Goal: Task Accomplishment & Management: Use online tool/utility

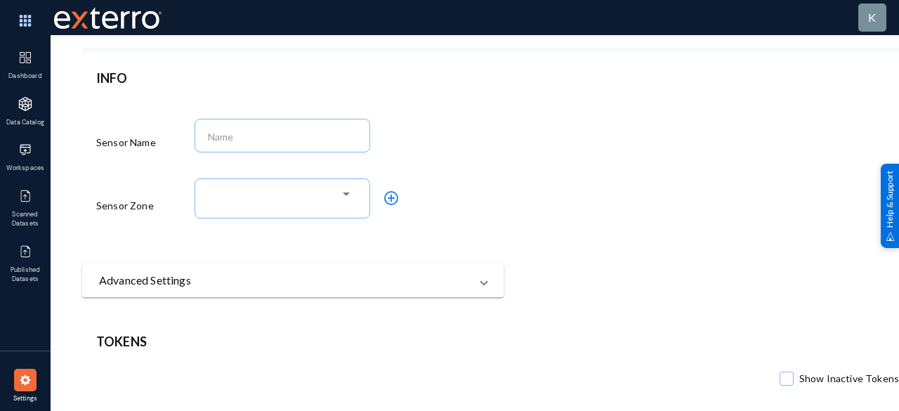
scroll to position [46, 0]
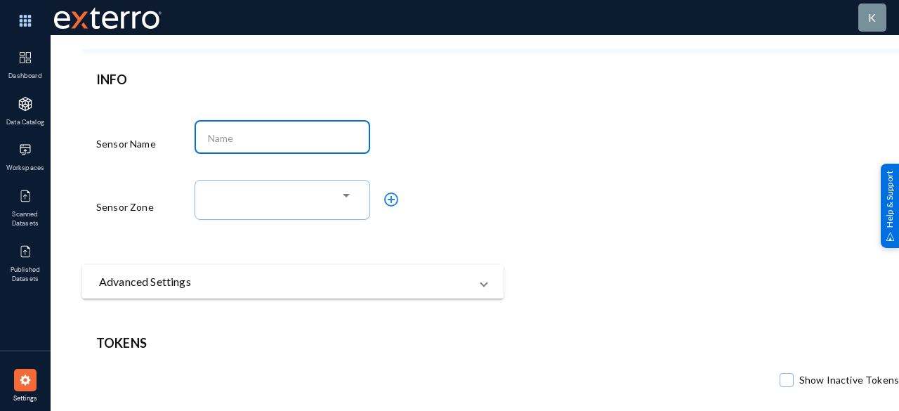
click at [319, 140] on input at bounding box center [285, 138] width 155 height 13
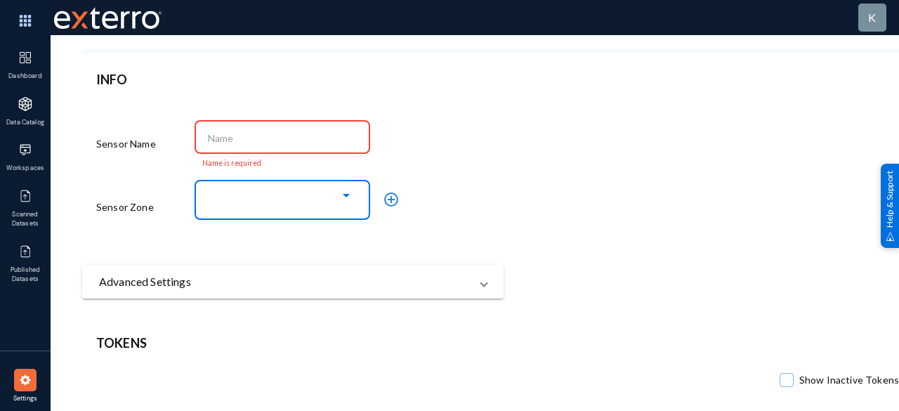
click at [346, 195] on div at bounding box center [346, 196] width 7 height 4
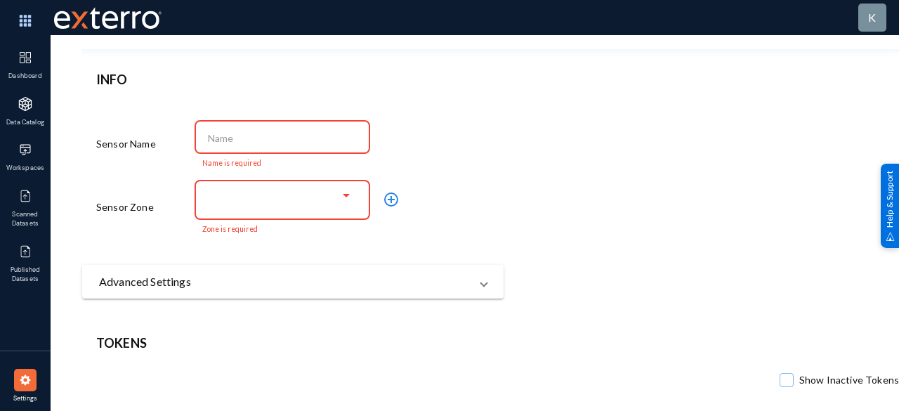
click at [327, 139] on input at bounding box center [285, 138] width 155 height 13
click at [352, 202] on div at bounding box center [346, 195] width 13 height 11
click at [490, 151] on div "INFO Sensor Name Xchangecert25 Only lowercase alphanumeric, '-' and '_' charact…" at bounding box center [292, 184] width 421 height 228
click at [333, 138] on input "Xchangecert25" at bounding box center [285, 138] width 155 height 13
click at [433, 158] on div "Xchange Only lowercase alphanumeric, '-' and '_' characters are allowed" at bounding box center [342, 143] width 295 height 53
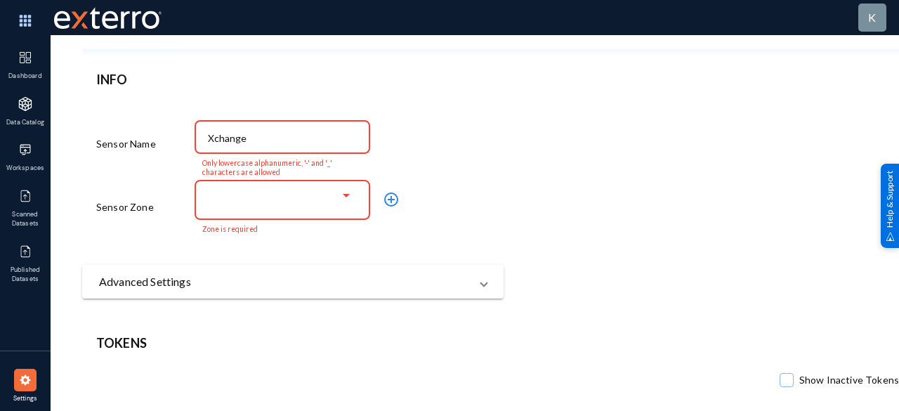
click at [358, 199] on mat-select at bounding box center [285, 201] width 155 height 18
click at [307, 136] on input "Xchange" at bounding box center [285, 138] width 155 height 13
type input "X"
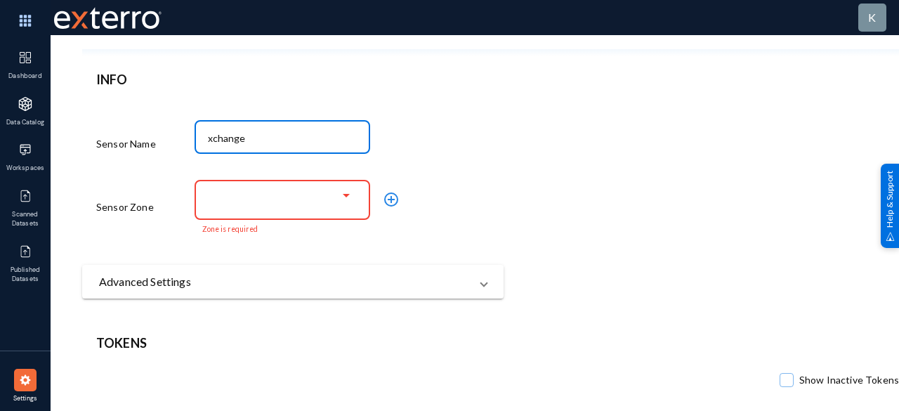
type input "xchange"
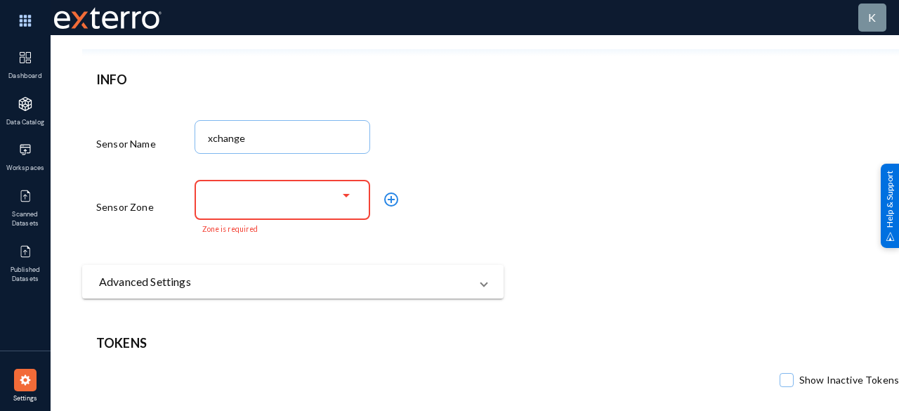
click at [296, 195] on div at bounding box center [279, 196] width 122 height 13
click at [347, 197] on div at bounding box center [346, 196] width 7 height 4
click at [344, 282] on mat-panel-title "Advanced Settings" at bounding box center [284, 281] width 371 height 17
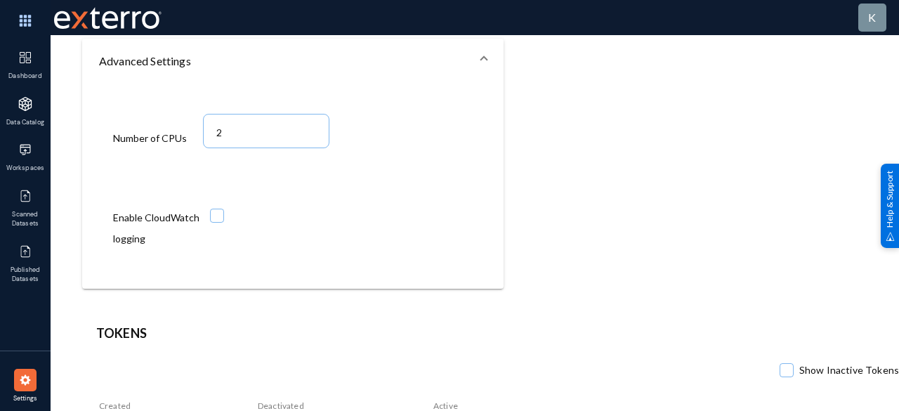
scroll to position [353, 0]
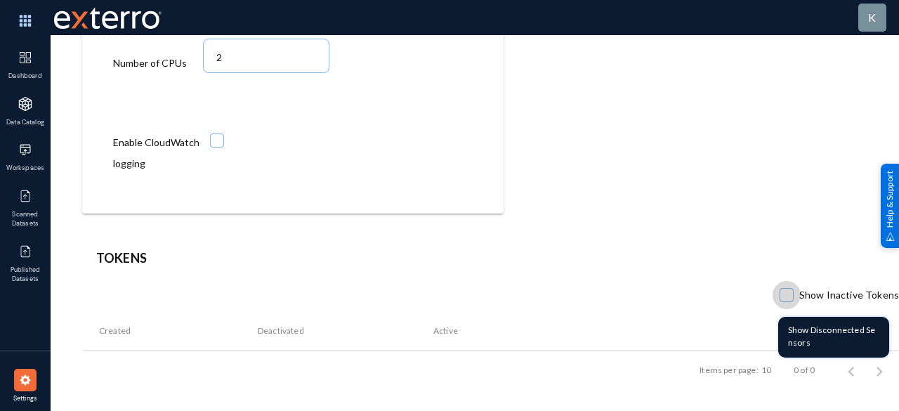
click at [787, 288] on span at bounding box center [787, 295] width 14 height 14
click at [787, 301] on input "Show Inactive Tokens" at bounding box center [786, 301] width 1 height 1
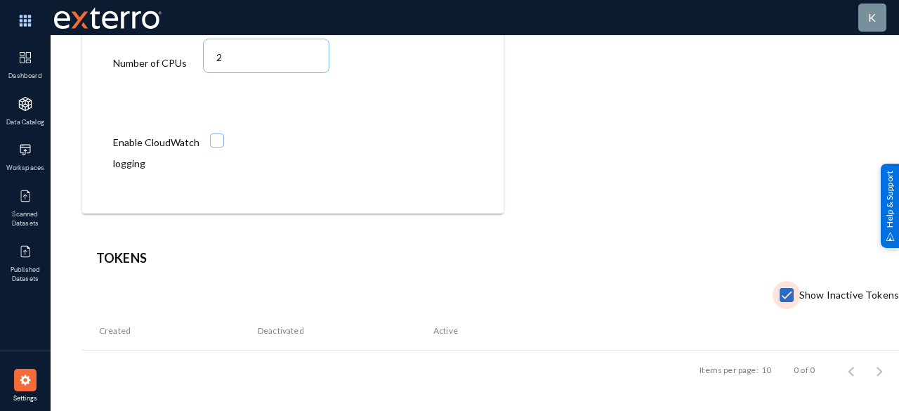
click at [787, 288] on span at bounding box center [787, 295] width 14 height 14
click at [787, 301] on input "Show Inactive Tokens" at bounding box center [786, 301] width 1 height 1
checkbox input "false"
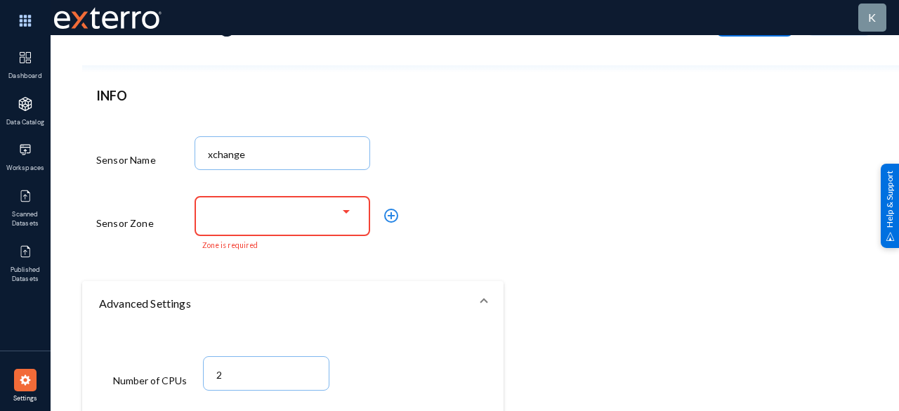
scroll to position [0, 0]
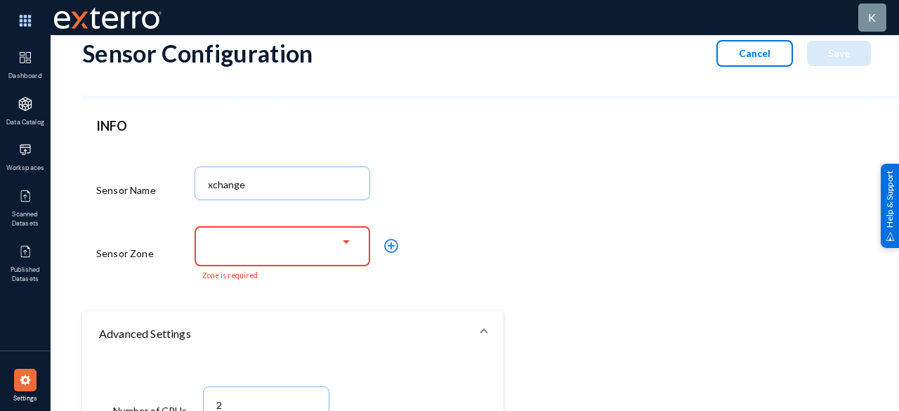
click at [348, 244] on div at bounding box center [346, 242] width 7 height 4
click at [391, 248] on mat-icon "add_circle_outline" at bounding box center [391, 245] width 17 height 17
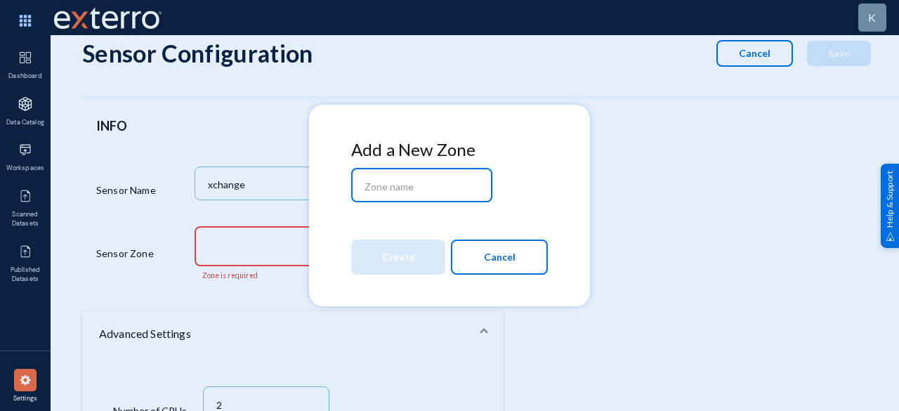
click at [499, 247] on span "Cancel" at bounding box center [500, 257] width 32 height 24
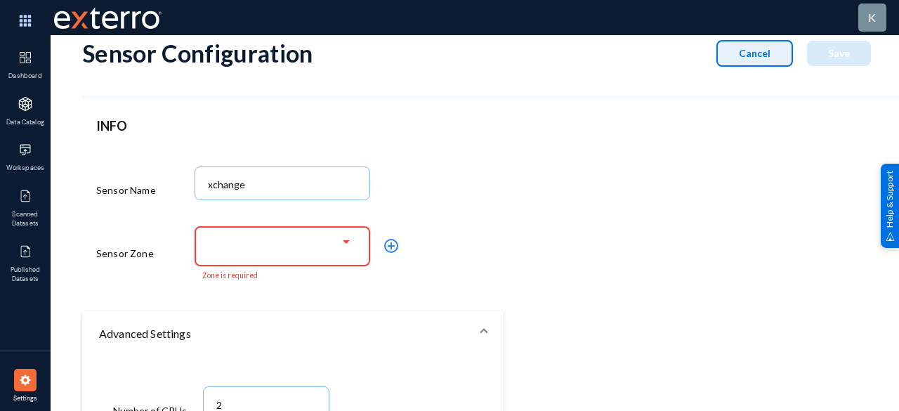
click at [765, 53] on span "Cancel" at bounding box center [755, 53] width 32 height 12
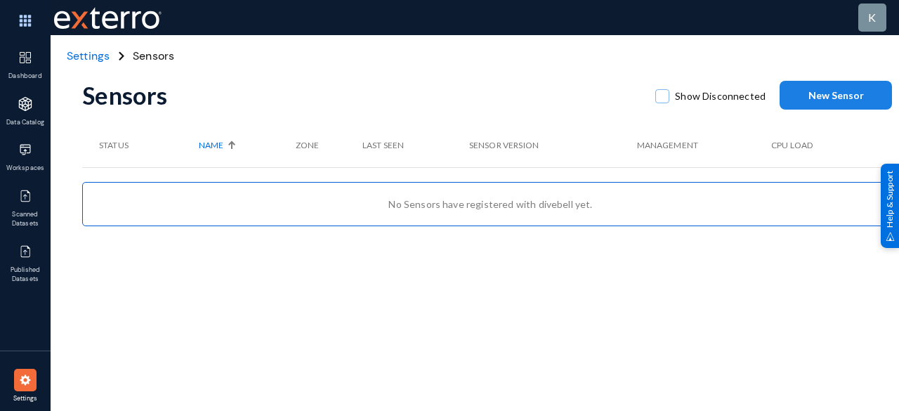
click at [809, 89] on span "New Sensor" at bounding box center [836, 95] width 55 height 12
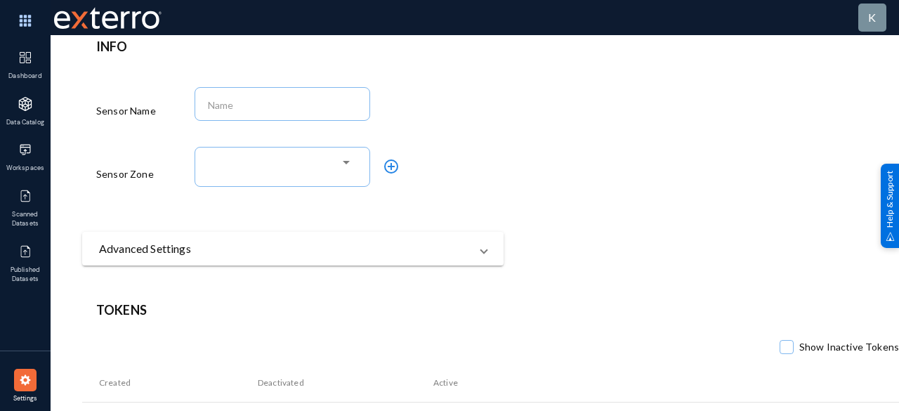
scroll to position [80, 0]
click at [374, 250] on mat-panel-title "Advanced Settings" at bounding box center [284, 248] width 371 height 17
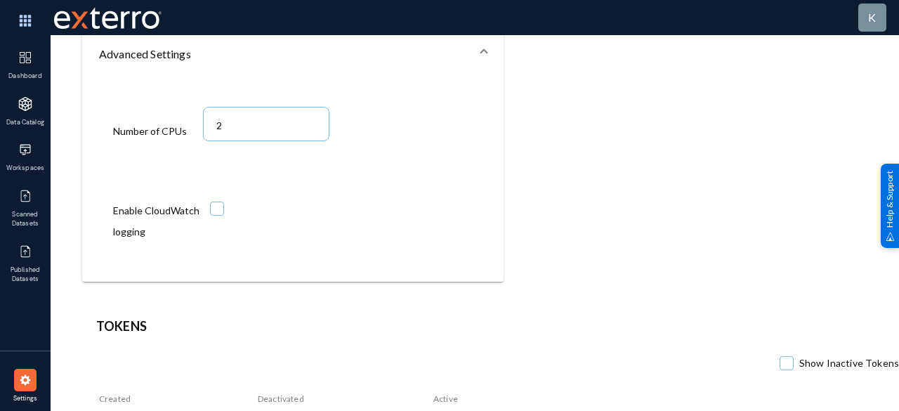
scroll to position [353, 0]
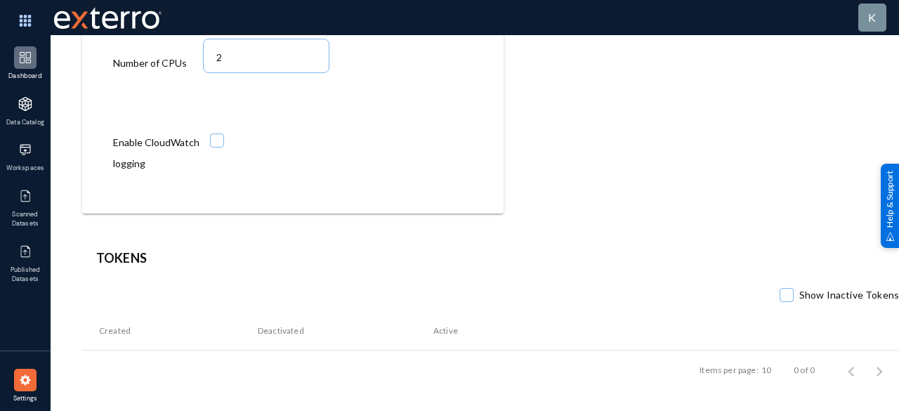
click at [21, 58] on img at bounding box center [25, 58] width 14 height 14
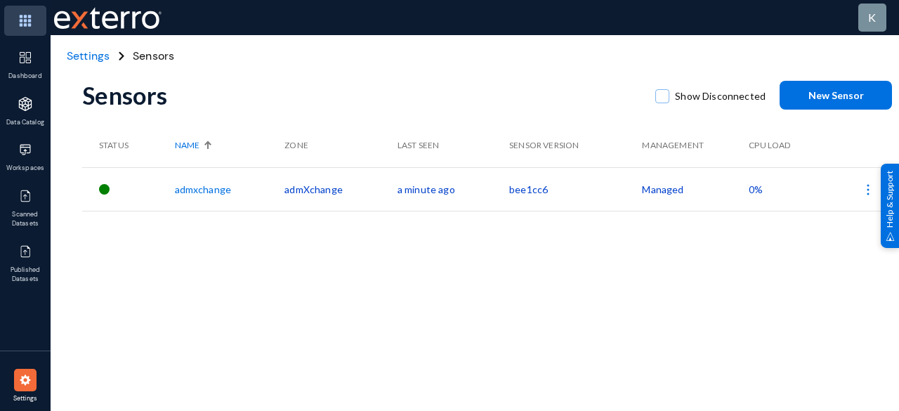
click at [29, 12] on img at bounding box center [25, 21] width 42 height 30
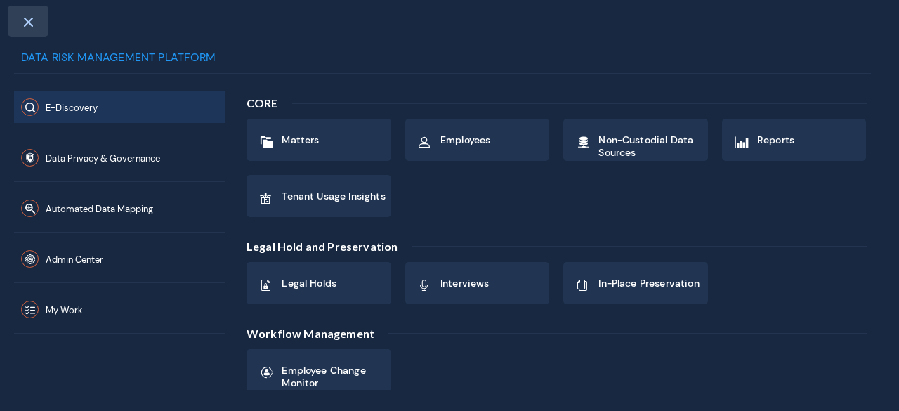
click at [22, 15] on div at bounding box center [28, 21] width 41 height 31
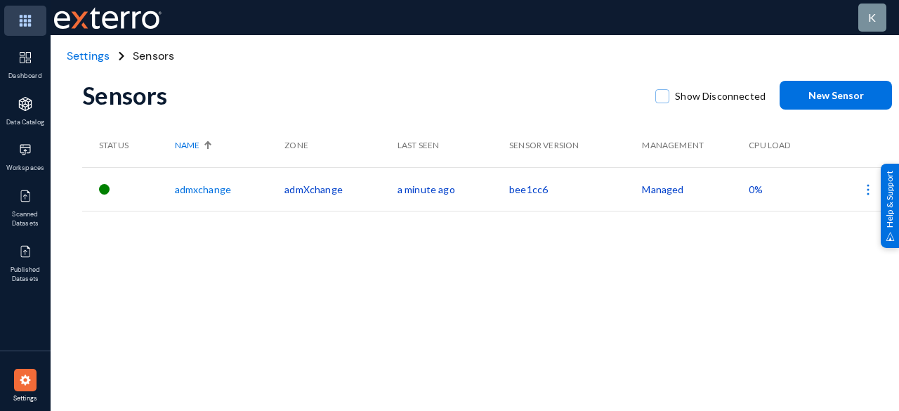
click at [27, 13] on img at bounding box center [25, 21] width 42 height 30
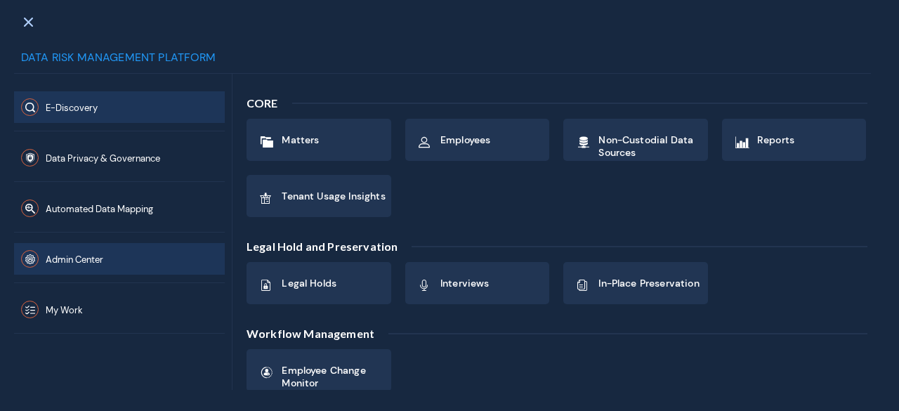
click at [65, 262] on span "Admin Center" at bounding box center [75, 260] width 58 height 12
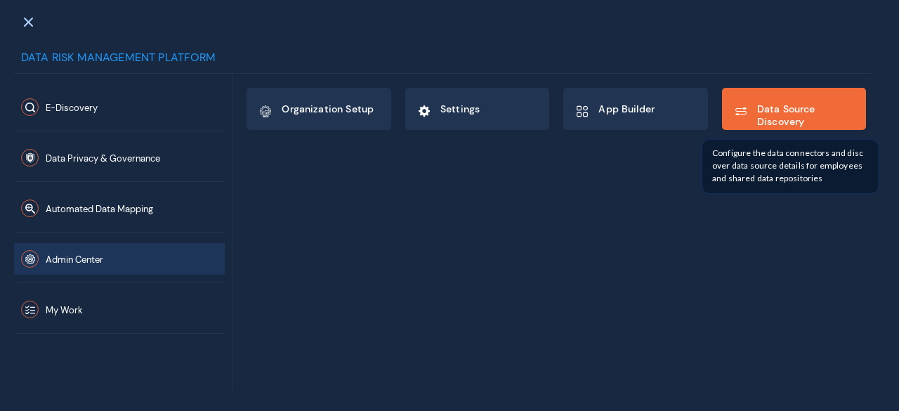
click at [788, 95] on div "Data Source Discovery" at bounding box center [794, 109] width 143 height 41
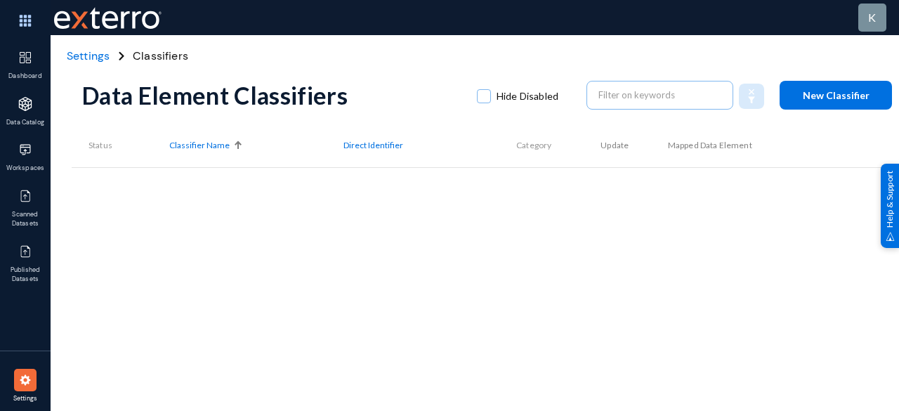
scroll to position [39, 0]
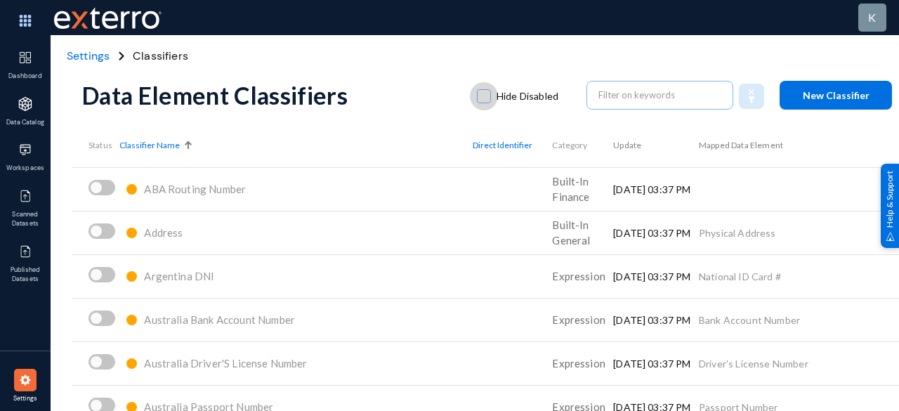
click at [480, 96] on span at bounding box center [484, 96] width 14 height 14
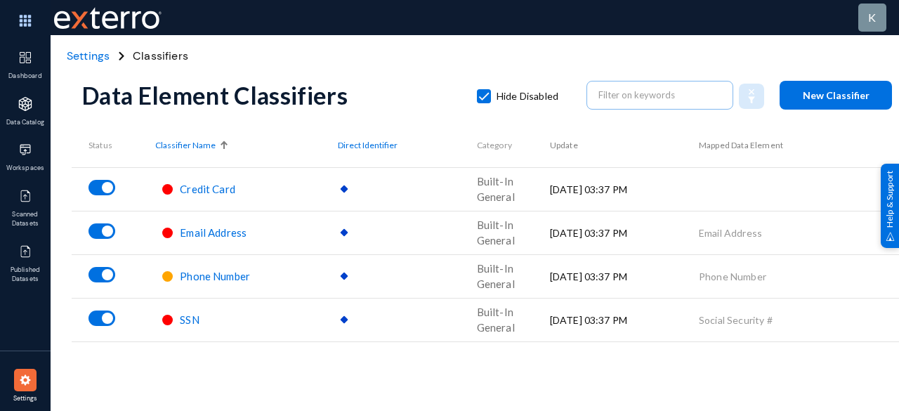
click at [483, 99] on span at bounding box center [484, 96] width 14 height 14
checkbox input "false"
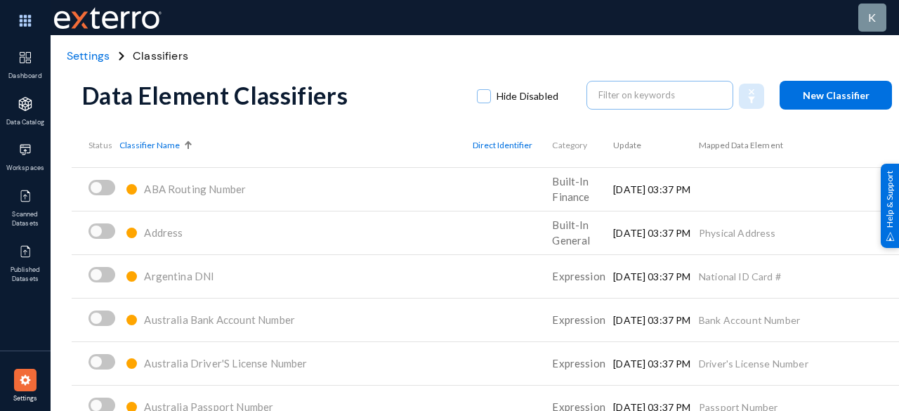
click at [20, 369] on div at bounding box center [25, 380] width 22 height 22
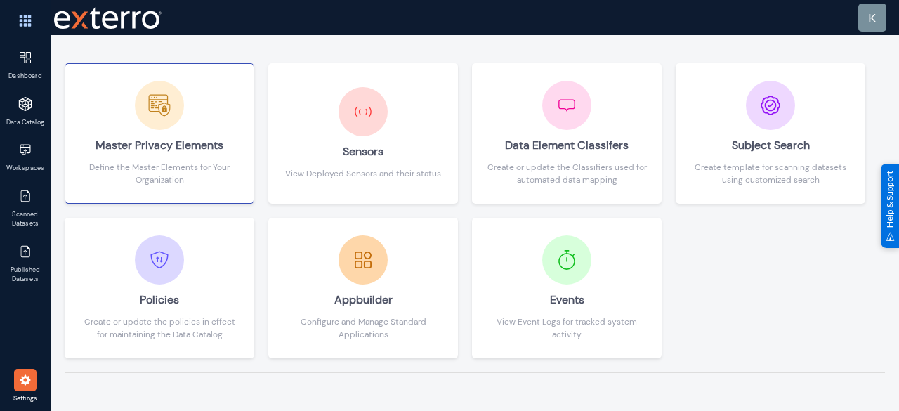
click at [212, 152] on div "Master Privacy Elements" at bounding box center [159, 145] width 160 height 31
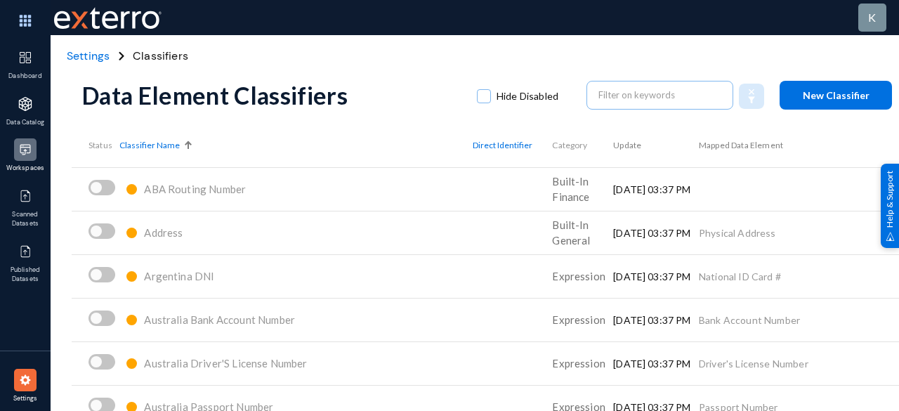
click at [20, 152] on img at bounding box center [25, 150] width 14 height 14
click at [93, 229] on span at bounding box center [96, 230] width 11 height 11
checkbox input "true"
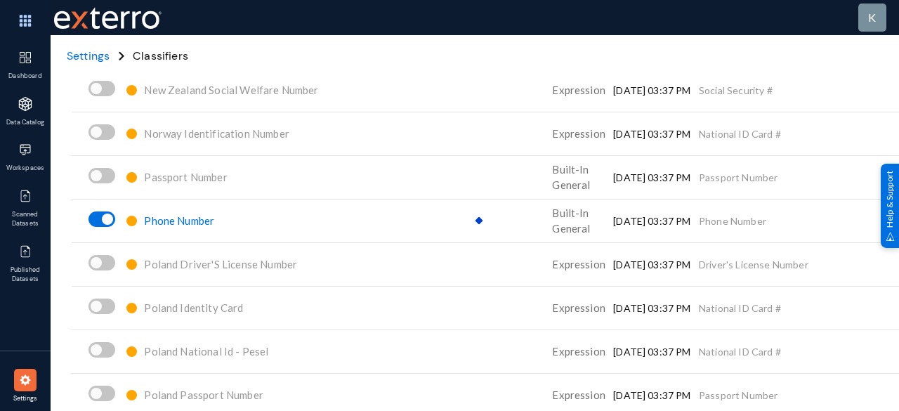
scroll to position [6241, 0]
click at [109, 175] on span at bounding box center [102, 173] width 27 height 15
checkbox input "true"
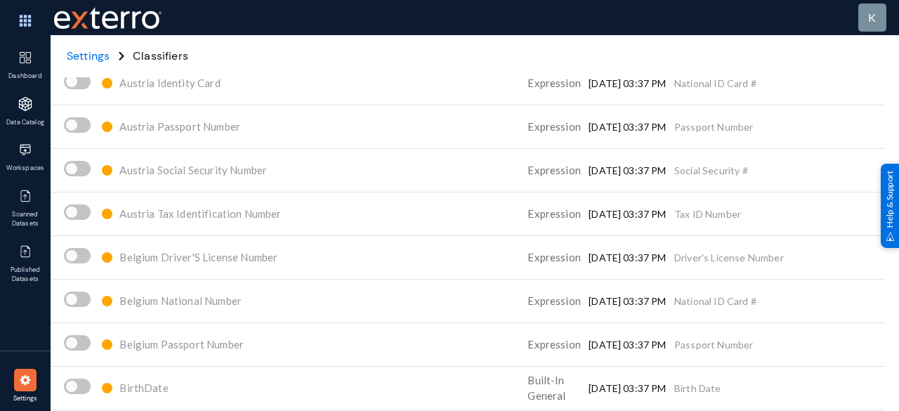
scroll to position [0, 30]
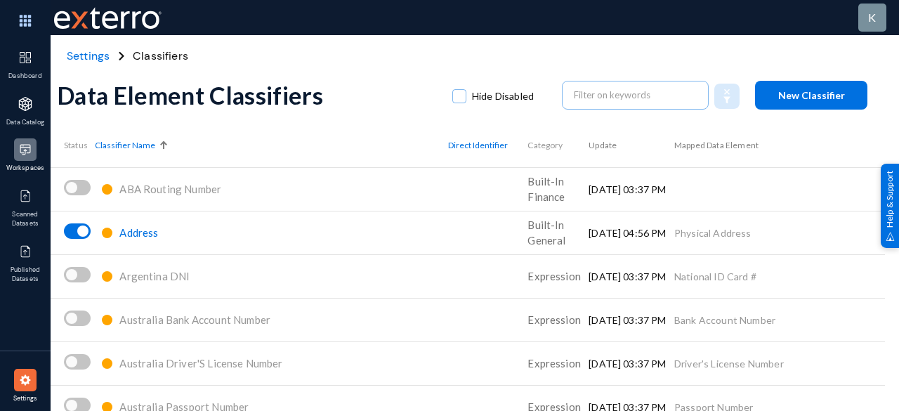
click at [31, 149] on img at bounding box center [25, 150] width 14 height 14
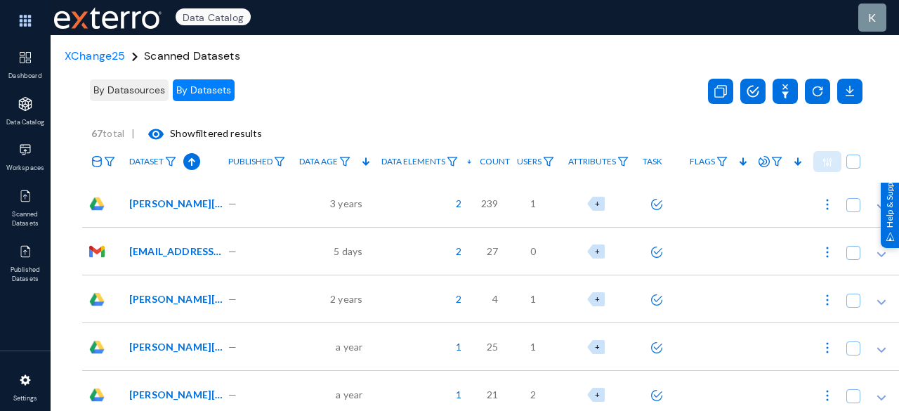
click at [405, 211] on div "2" at bounding box center [423, 203] width 99 height 48
click at [601, 203] on div "+" at bounding box center [596, 204] width 18 height 14
checkbox input "true"
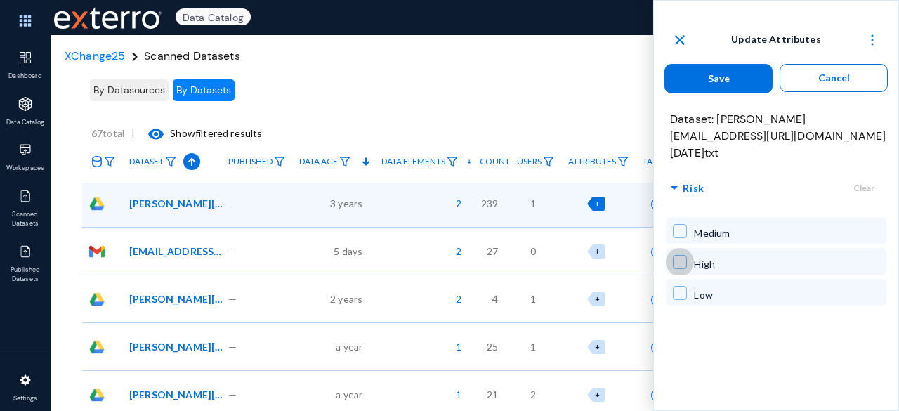
click at [681, 255] on span at bounding box center [680, 262] width 14 height 14
click at [740, 79] on button "Save" at bounding box center [719, 79] width 108 height 30
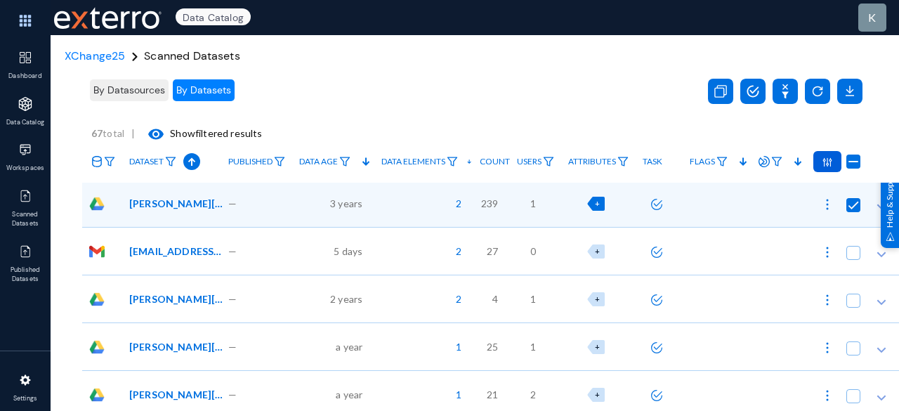
checkbox input "false"
click at [827, 199] on img at bounding box center [827, 204] width 14 height 14
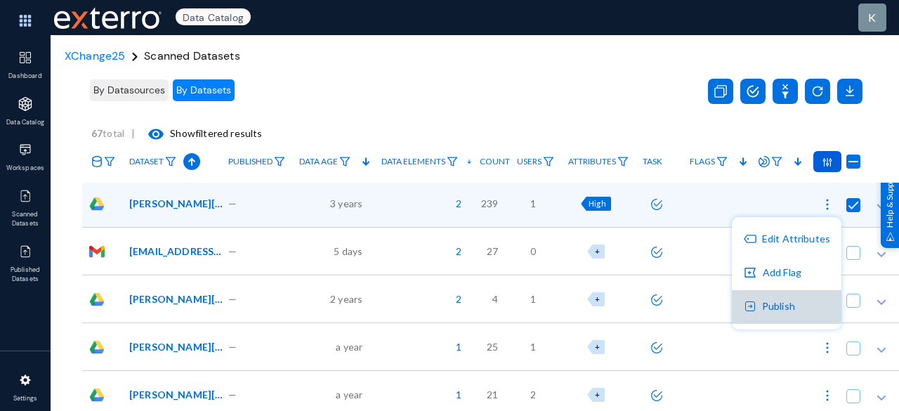
click at [784, 306] on button "Publish" at bounding box center [787, 307] width 110 height 34
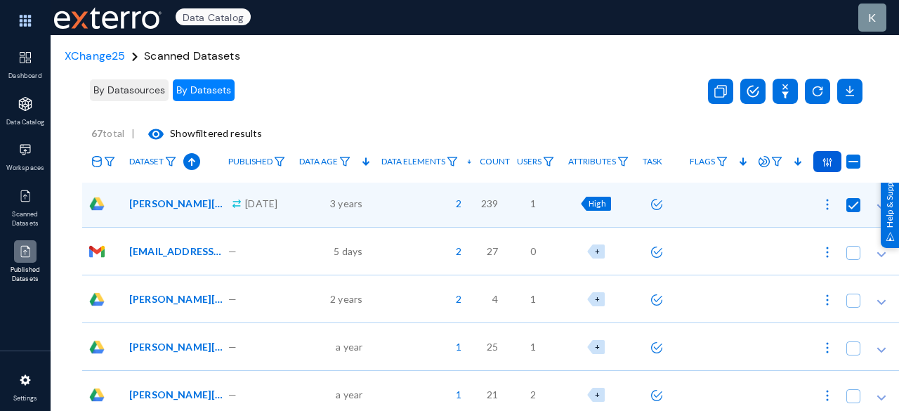
click at [20, 258] on img at bounding box center [25, 251] width 14 height 14
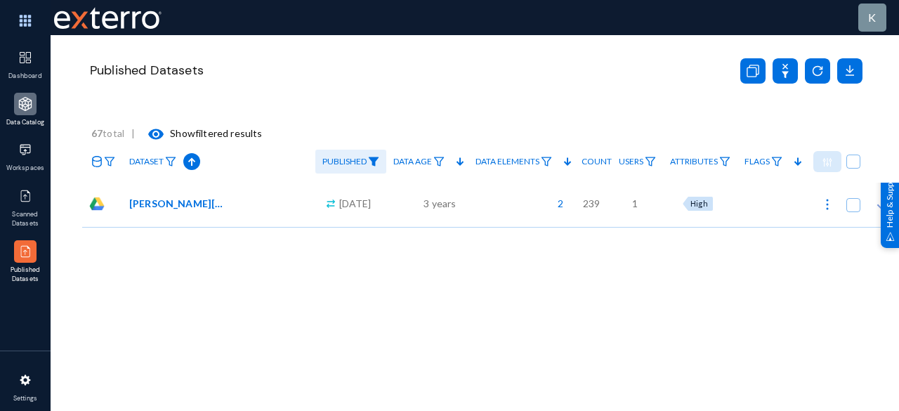
click at [20, 105] on img at bounding box center [25, 104] width 14 height 14
click at [18, 15] on img at bounding box center [25, 21] width 42 height 30
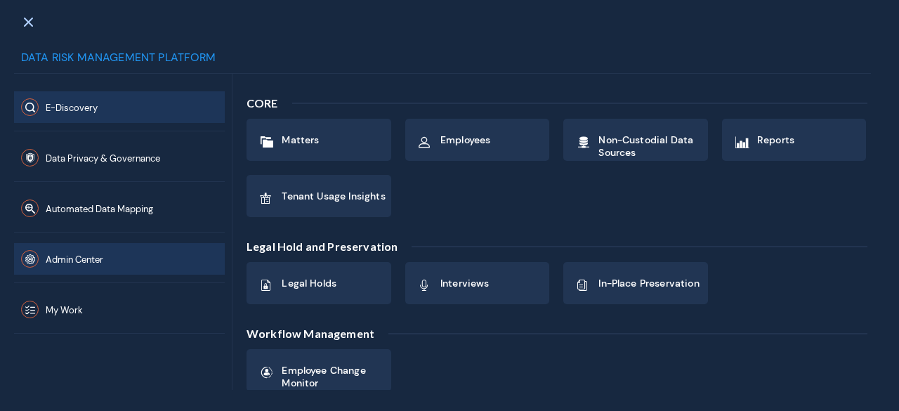
click at [86, 257] on span "Admin Center" at bounding box center [75, 260] width 58 height 12
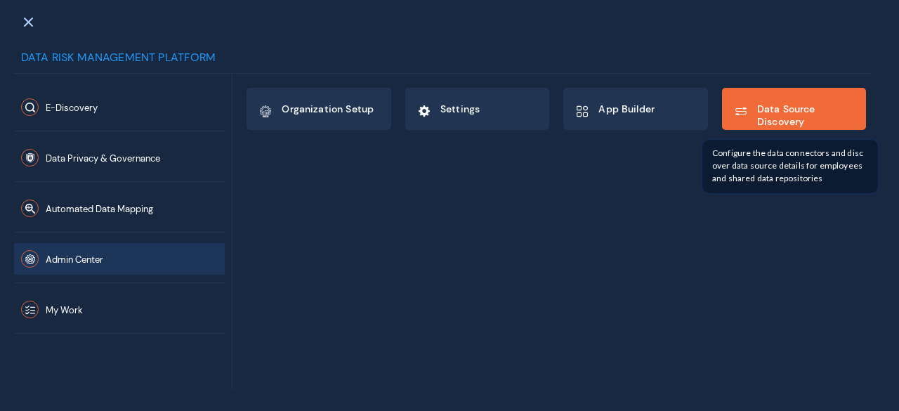
click at [768, 103] on span "Data Source Discovery" at bounding box center [806, 115] width 98 height 25
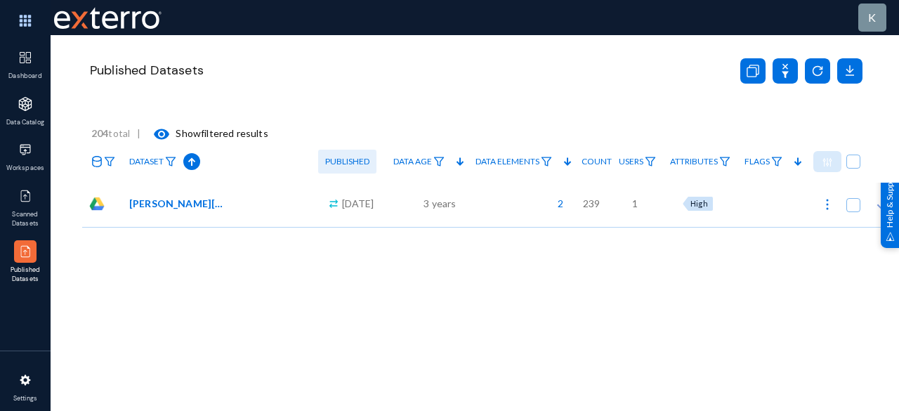
click at [20, 102] on img at bounding box center [25, 104] width 14 height 14
click at [32, 99] on img at bounding box center [25, 104] width 14 height 14
click at [18, 13] on img at bounding box center [25, 21] width 42 height 30
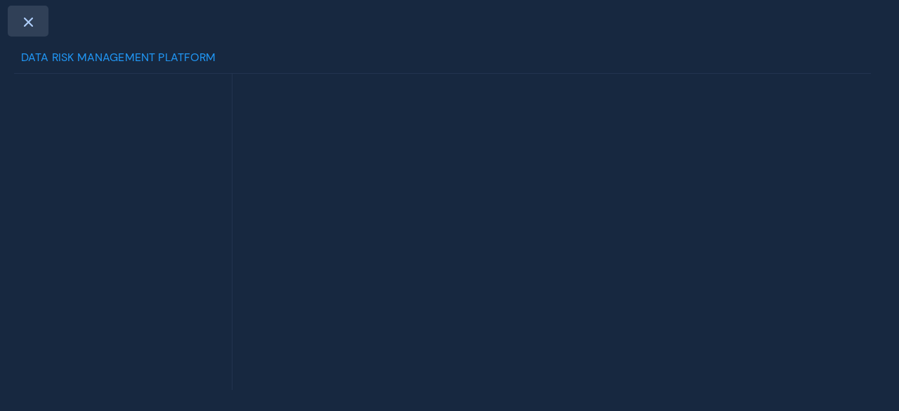
click at [24, 20] on span at bounding box center [28, 21] width 13 height 11
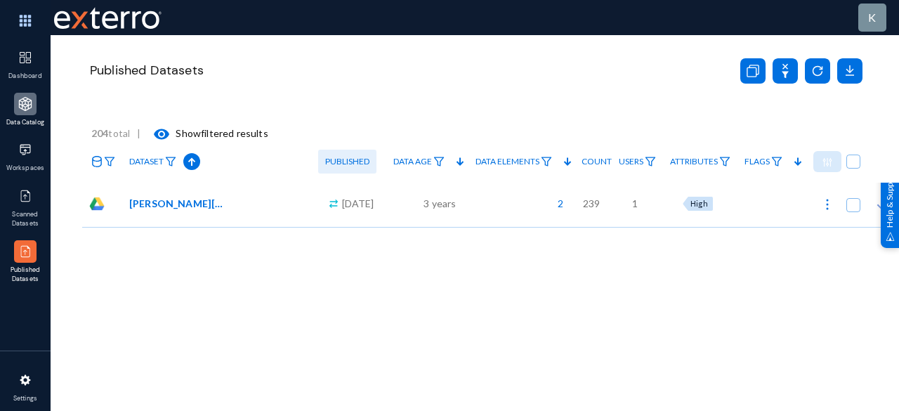
click at [28, 112] on div at bounding box center [25, 104] width 22 height 22
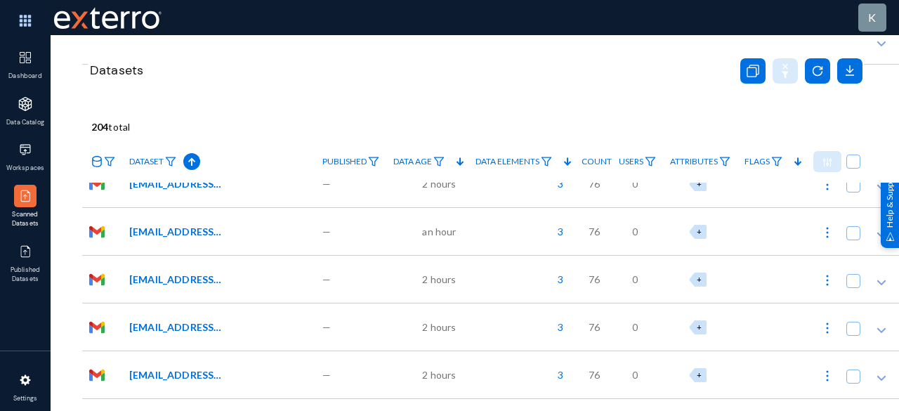
scroll to position [1565, 0]
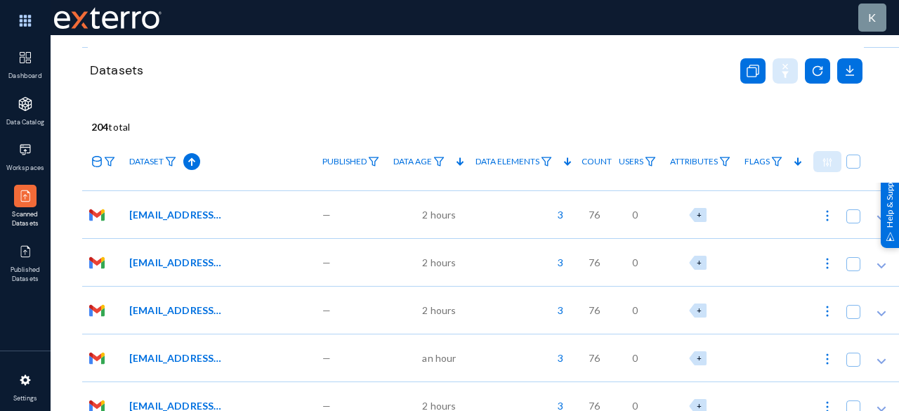
click at [94, 162] on icon at bounding box center [96, 161] width 11 height 11
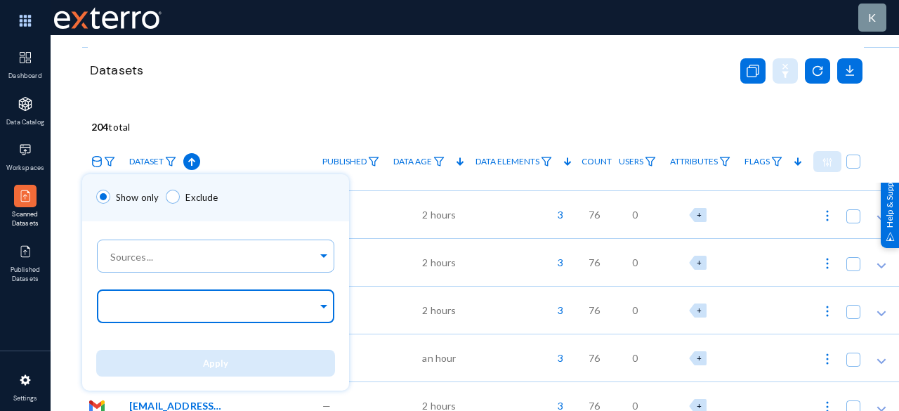
click at [149, 308] on input "text" at bounding box center [212, 308] width 210 height 13
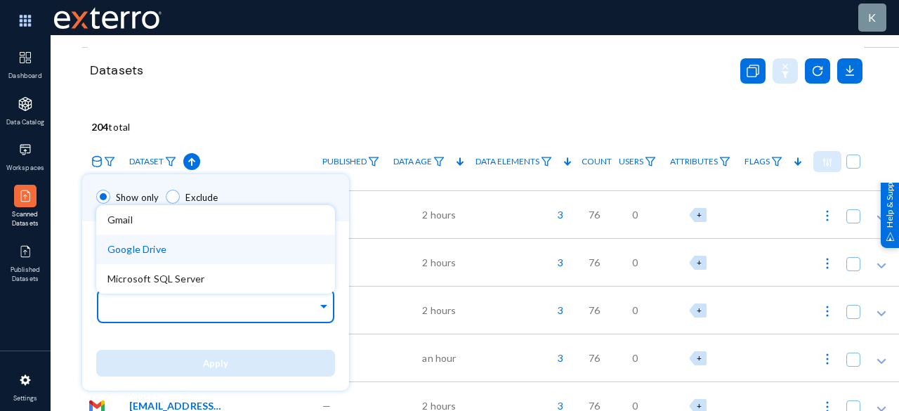
click at [166, 248] on div "Google Drive" at bounding box center [215, 250] width 239 height 30
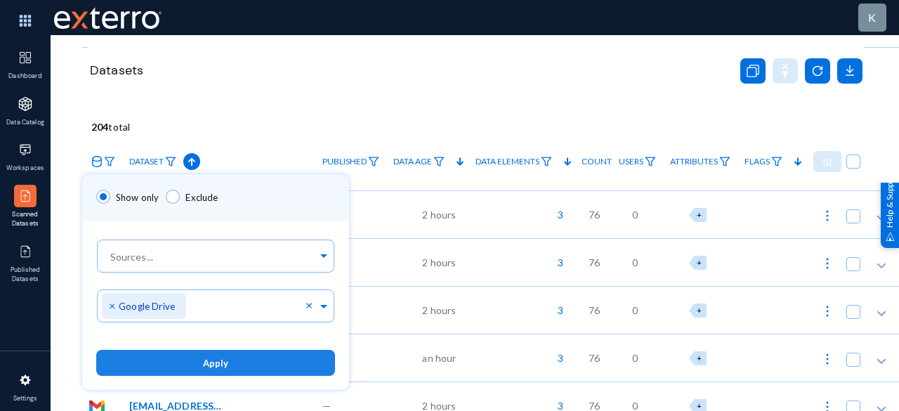
click at [181, 371] on button "Apply" at bounding box center [215, 363] width 239 height 26
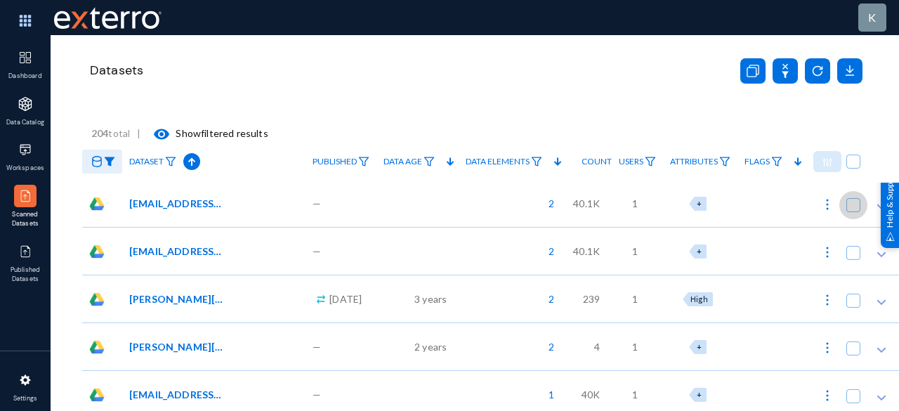
click at [851, 204] on span at bounding box center [853, 205] width 14 height 14
click at [853, 211] on input "checkbox" at bounding box center [853, 211] width 1 height 1
checkbox input "true"
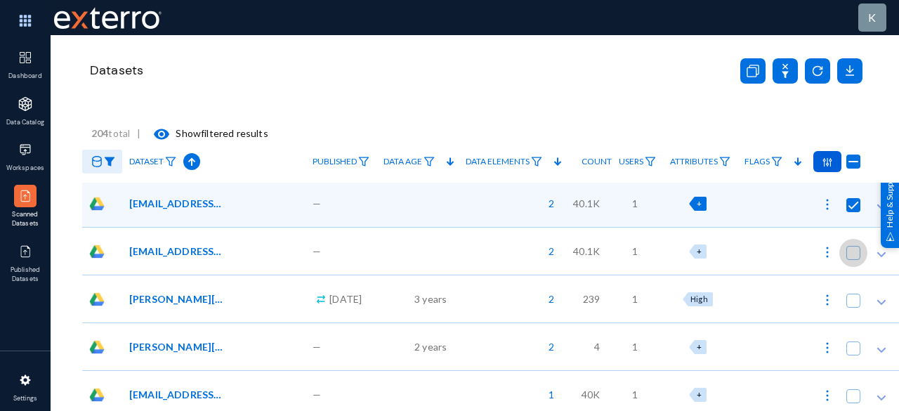
click at [853, 255] on span at bounding box center [853, 253] width 14 height 14
click at [853, 259] on input "checkbox" at bounding box center [853, 259] width 1 height 1
checkbox input "true"
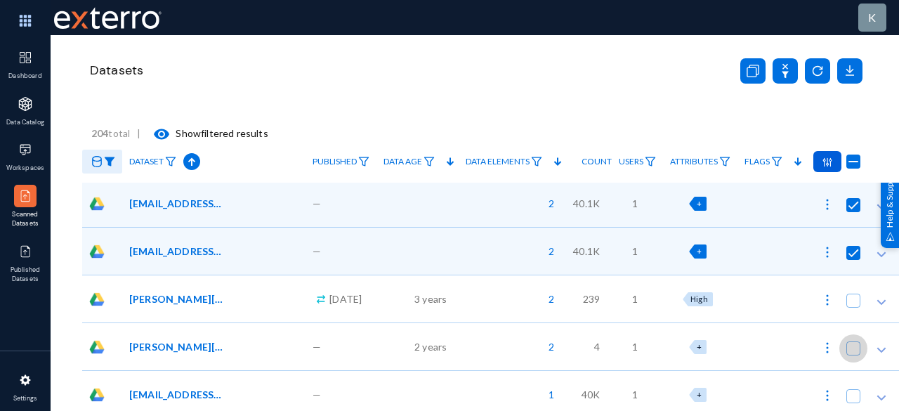
click at [857, 352] on span at bounding box center [853, 348] width 14 height 14
click at [854, 355] on input "checkbox" at bounding box center [853, 355] width 1 height 1
checkbox input "true"
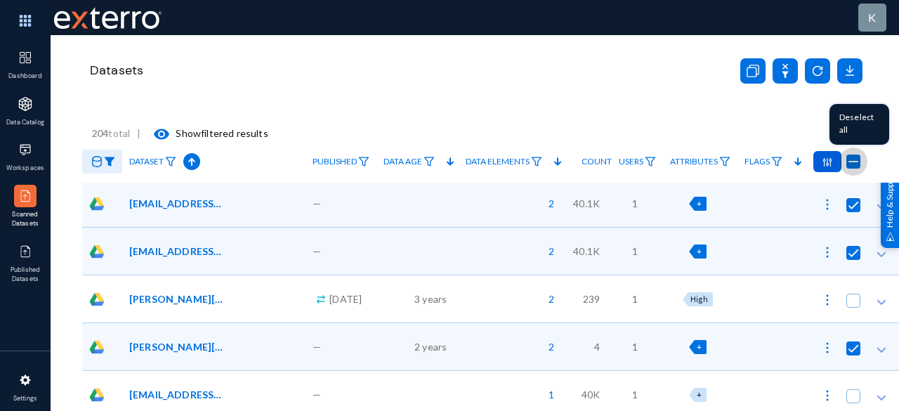
click at [853, 165] on span at bounding box center [853, 162] width 14 height 14
click at [853, 168] on input "checkbox" at bounding box center [853, 168] width 1 height 1
checkbox input "false"
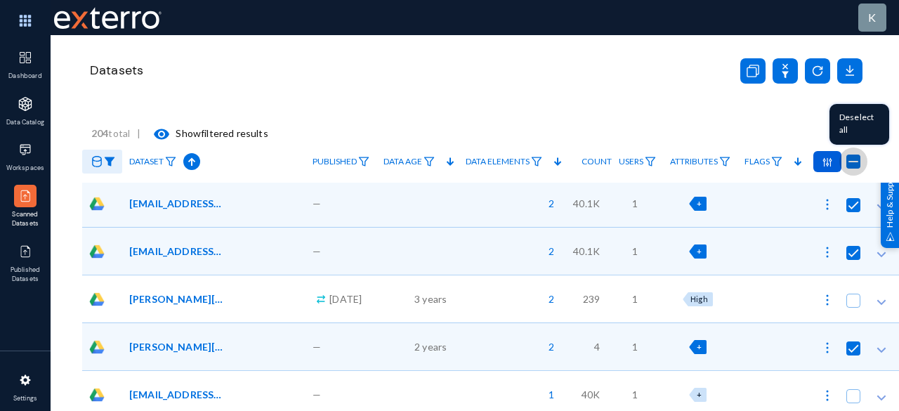
checkbox input "false"
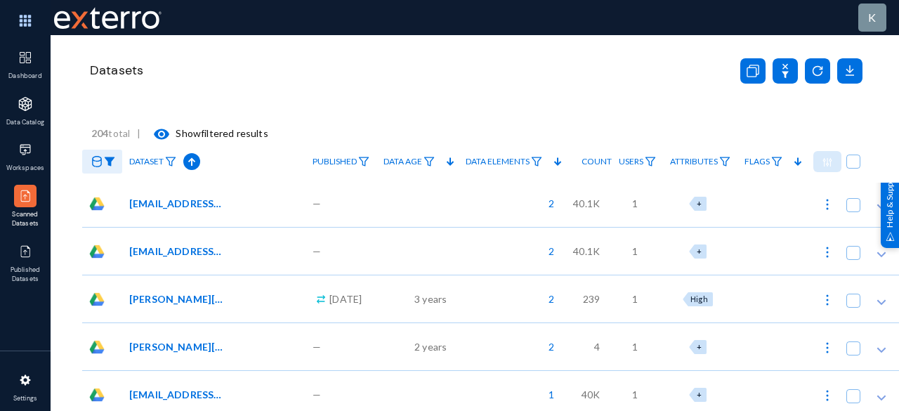
click at [97, 157] on icon at bounding box center [97, 161] width 10 height 11
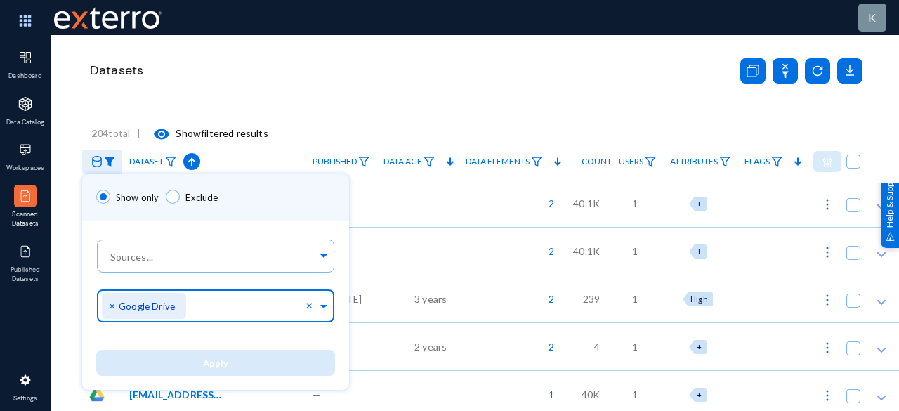
click at [108, 306] on div "× Google Drive" at bounding box center [144, 306] width 84 height 26
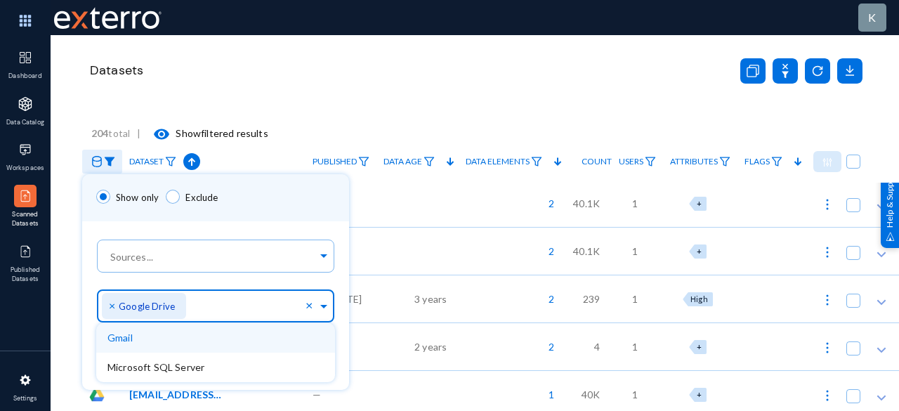
click at [112, 306] on span "×" at bounding box center [114, 305] width 10 height 13
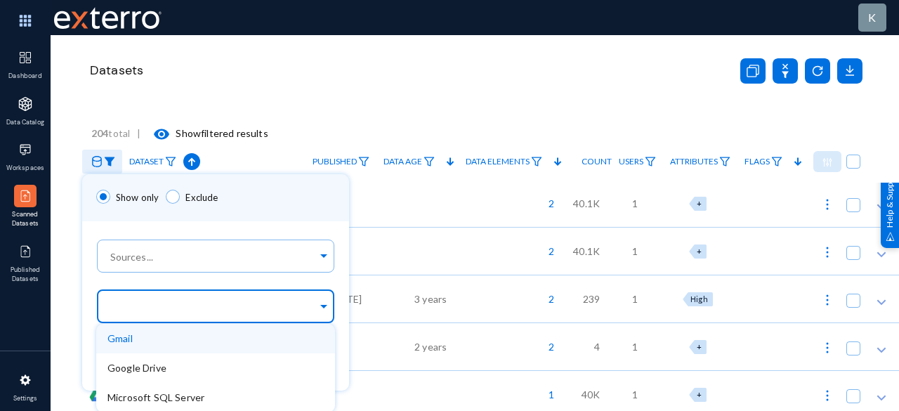
click at [135, 338] on div "Gmail" at bounding box center [215, 339] width 239 height 30
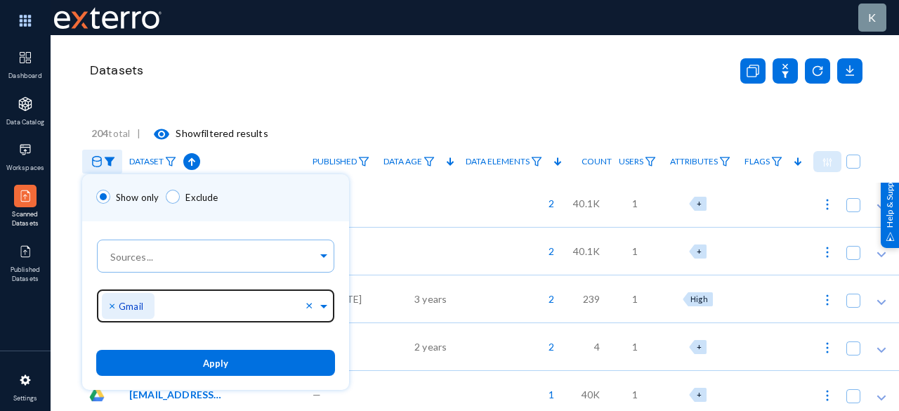
click at [309, 206] on div "Show only Exclude" at bounding box center [215, 197] width 267 height 47
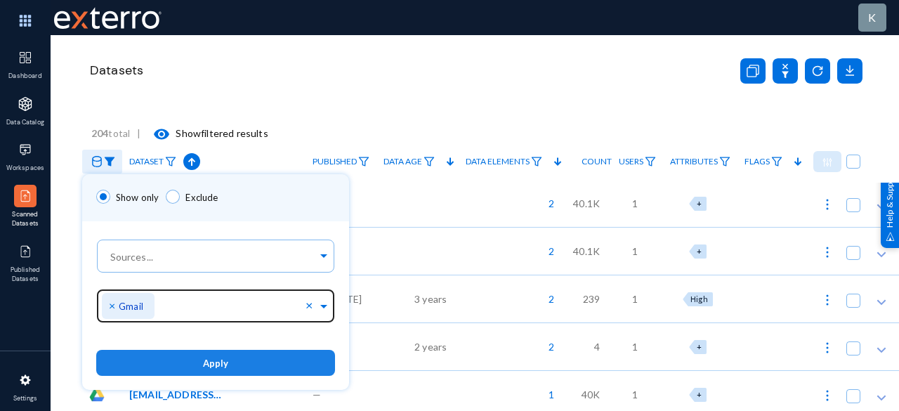
click at [237, 365] on button "Apply" at bounding box center [215, 363] width 239 height 26
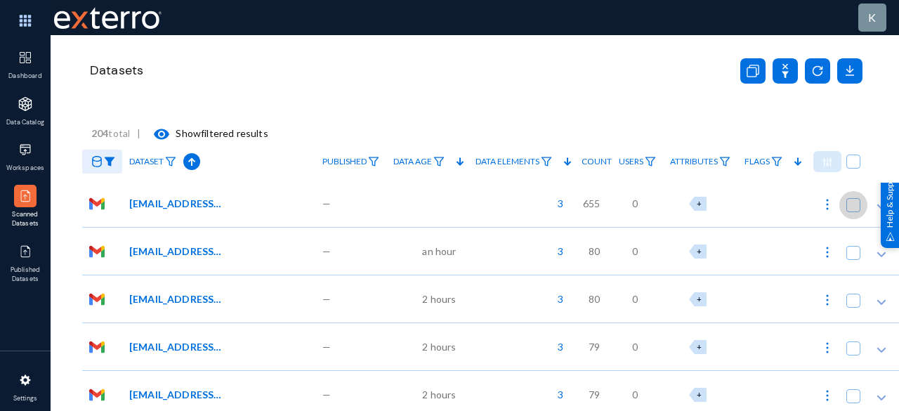
click at [858, 205] on span at bounding box center [853, 205] width 14 height 14
click at [854, 211] on input "checkbox" at bounding box center [853, 211] width 1 height 1
checkbox input "true"
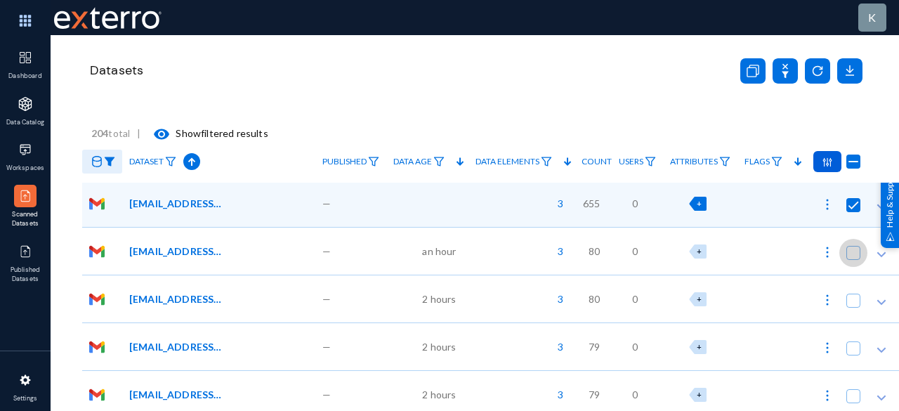
click at [856, 247] on span at bounding box center [853, 253] width 14 height 14
click at [854, 259] on input "checkbox" at bounding box center [853, 259] width 1 height 1
checkbox input "true"
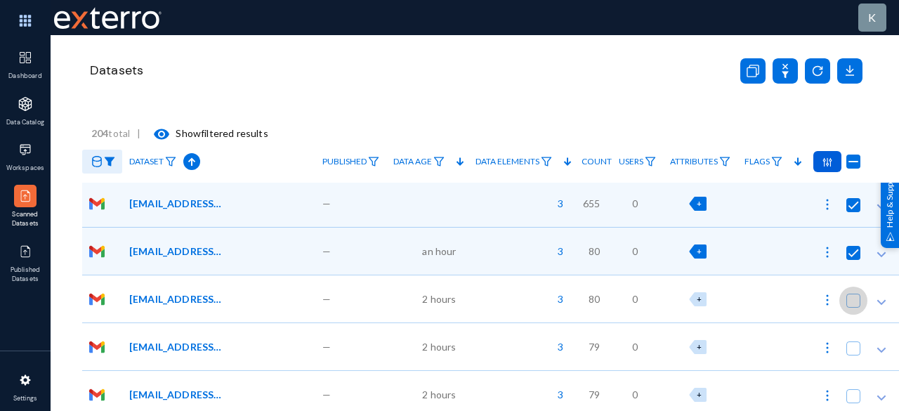
click at [853, 295] on span at bounding box center [853, 301] width 14 height 14
click at [853, 307] on input "checkbox" at bounding box center [853, 307] width 1 height 1
checkbox input "true"
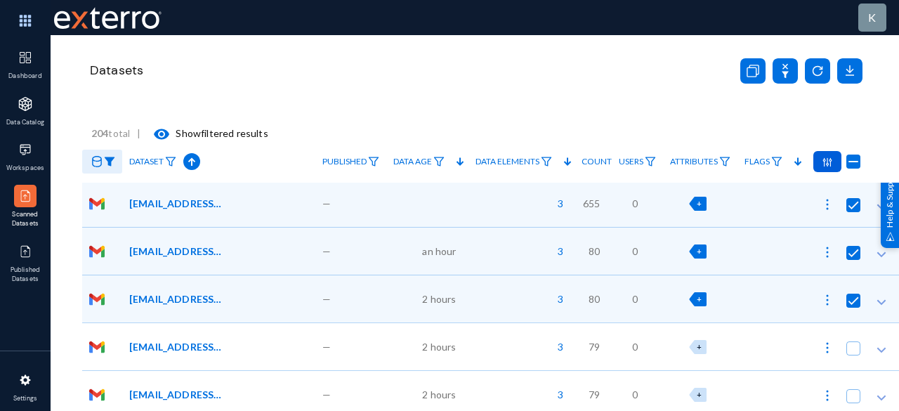
click at [832, 165] on div at bounding box center [827, 161] width 28 height 21
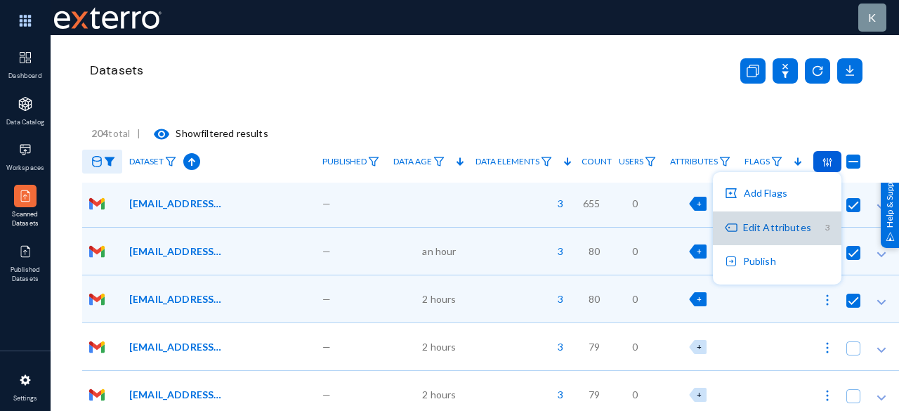
click at [785, 225] on button "Edit Attributes 3" at bounding box center [777, 228] width 129 height 34
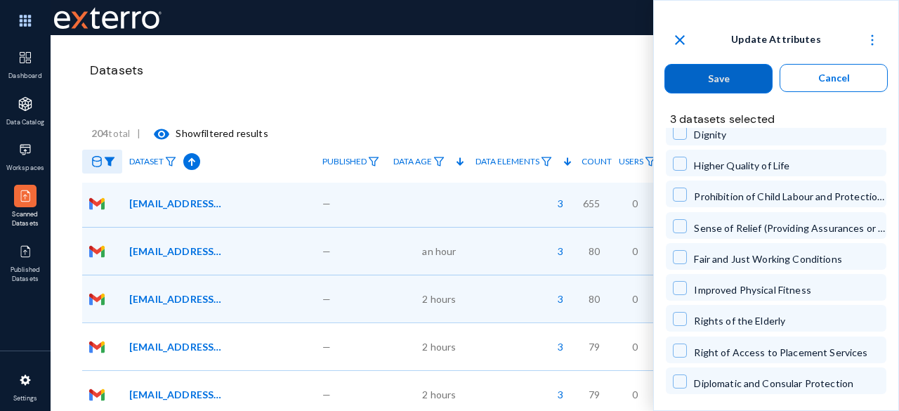
scroll to position [3272, 0]
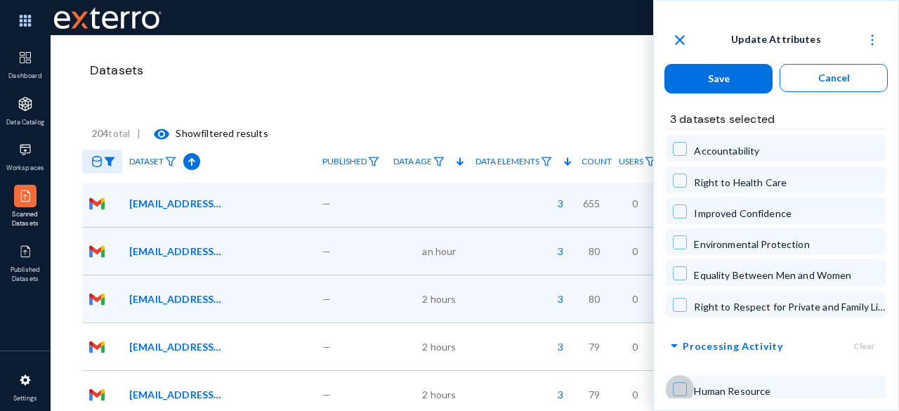
click at [679, 382] on span at bounding box center [680, 389] width 14 height 14
click at [750, 81] on button "Save" at bounding box center [719, 79] width 108 height 30
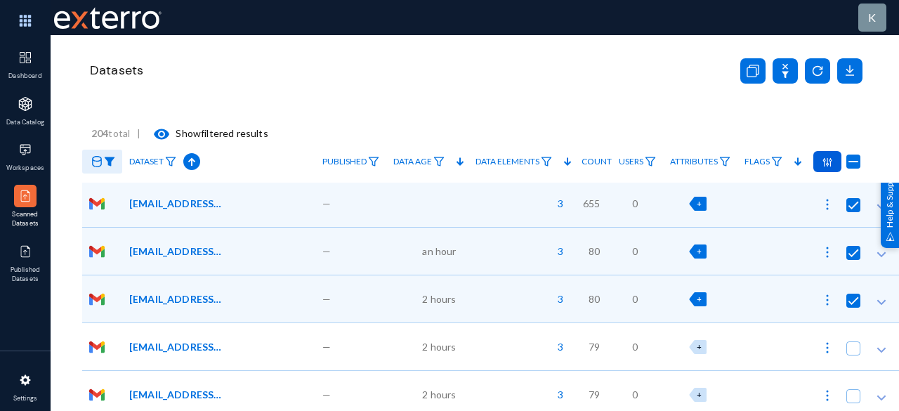
checkbox input "false"
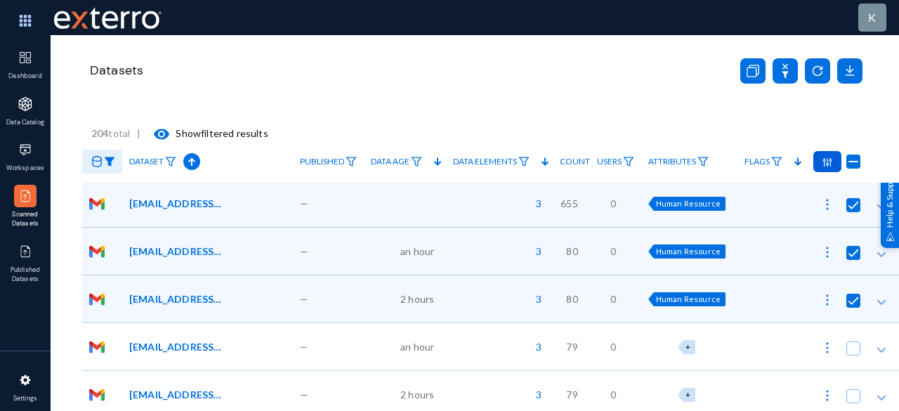
click at [830, 162] on img at bounding box center [828, 162] width 10 height 10
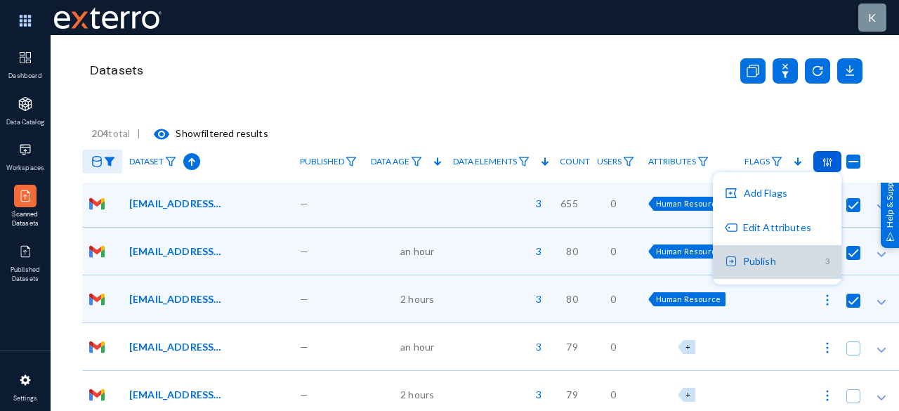
click at [791, 267] on button "Publish 3" at bounding box center [777, 262] width 129 height 34
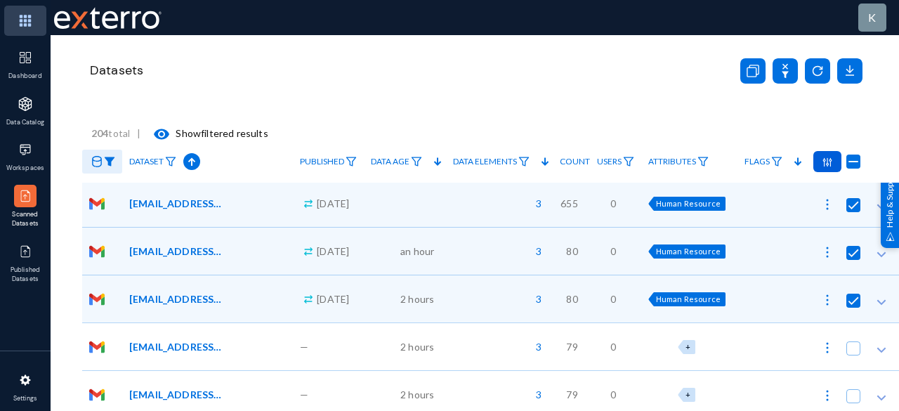
click at [21, 25] on img at bounding box center [25, 21] width 42 height 30
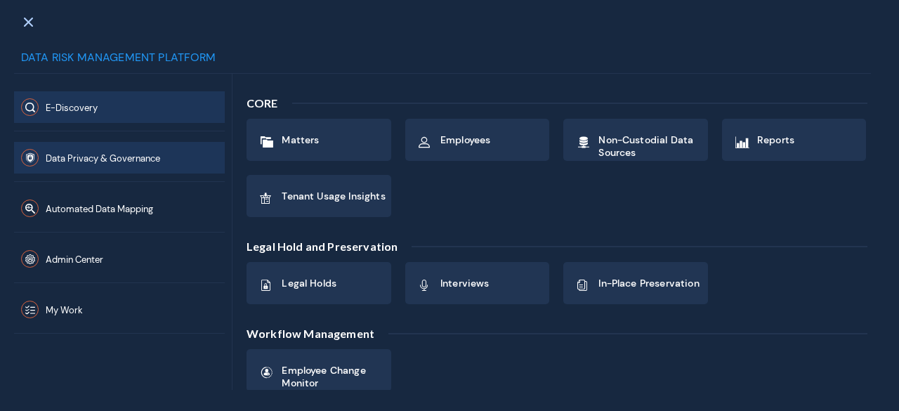
click at [105, 162] on span "Data Privacy & Governance" at bounding box center [103, 158] width 114 height 12
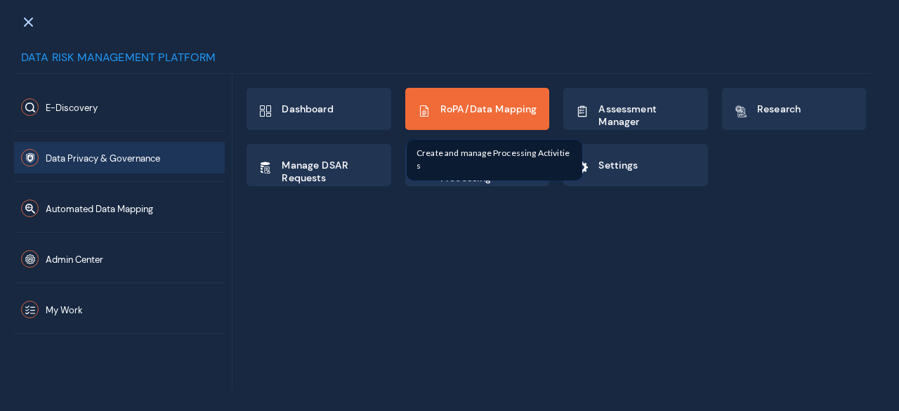
click at [498, 105] on span "RoPA/Data Mapping" at bounding box center [488, 109] width 97 height 13
